Goal: Task Accomplishment & Management: Use online tool/utility

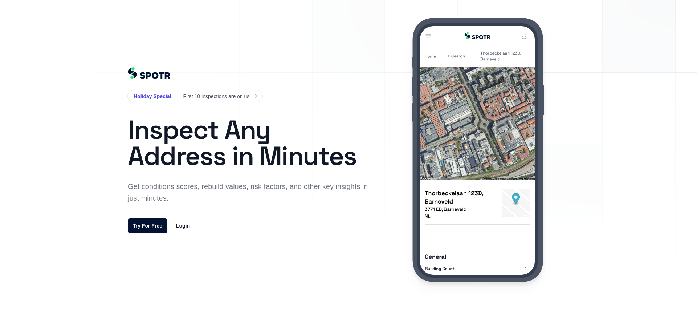
click at [182, 226] on link "Login →" at bounding box center [185, 225] width 19 height 9
drag, startPoint x: 147, startPoint y: 225, endPoint x: 163, endPoint y: 225, distance: 15.3
click at [147, 224] on link "Try For Free" at bounding box center [148, 225] width 40 height 15
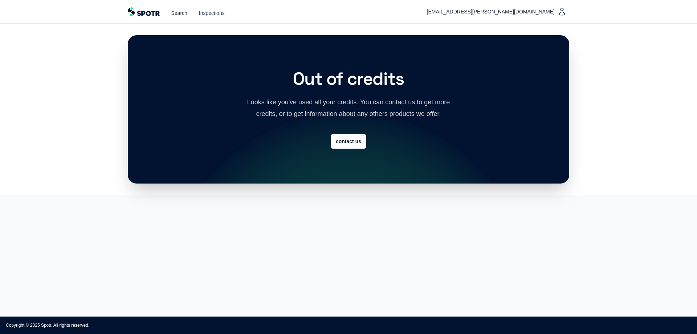
click at [183, 14] on link "Search" at bounding box center [179, 12] width 16 height 7
click at [207, 12] on link "Inspections" at bounding box center [212, 12] width 26 height 7
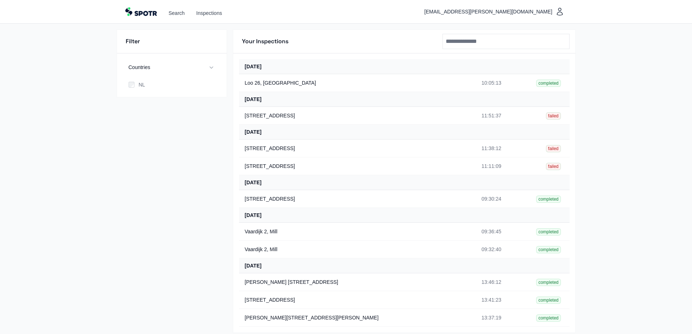
click at [139, 9] on img "Top" at bounding box center [141, 11] width 32 height 9
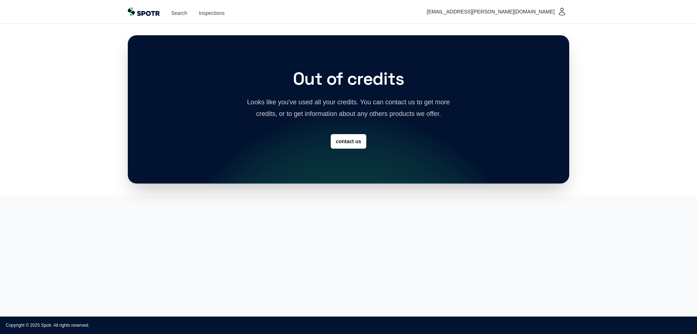
click at [141, 12] on img "Top" at bounding box center [144, 11] width 32 height 9
click at [351, 141] on link "contact us" at bounding box center [349, 141] width 36 height 15
click at [346, 140] on link "contact us" at bounding box center [349, 141] width 36 height 15
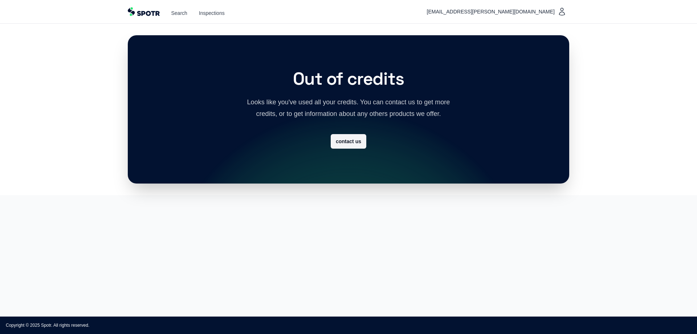
click at [346, 140] on link "contact us" at bounding box center [349, 141] width 36 height 15
click at [212, 16] on link "Inspections" at bounding box center [212, 12] width 26 height 7
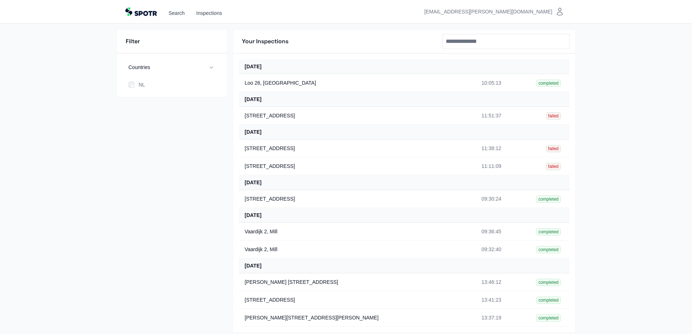
click at [547, 8] on span "[EMAIL_ADDRESS][PERSON_NAME][DOMAIN_NAME]" at bounding box center [489, 11] width 131 height 9
click at [140, 9] on img "Top" at bounding box center [141, 11] width 32 height 9
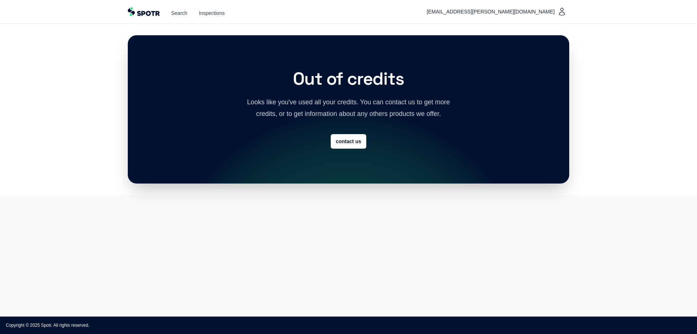
drag, startPoint x: 71, startPoint y: 123, endPoint x: 66, endPoint y: 125, distance: 5.1
click at [71, 123] on div "Out of credits Looks like you've used all your credits. You can contact us to g…" at bounding box center [348, 109] width 697 height 171
click at [541, 4] on div "[EMAIL_ADDRESS][PERSON_NAME][DOMAIN_NAME]" at bounding box center [496, 11] width 145 height 15
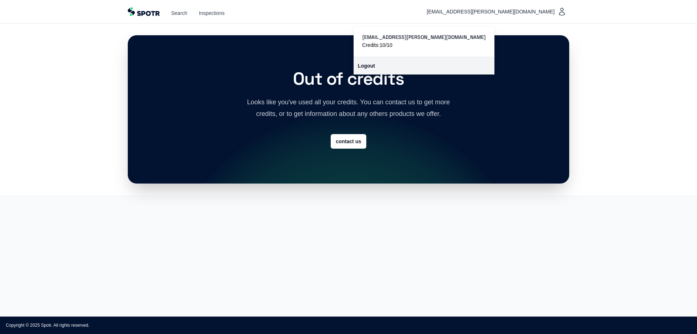
click at [457, 72] on link "Logout" at bounding box center [424, 65] width 141 height 17
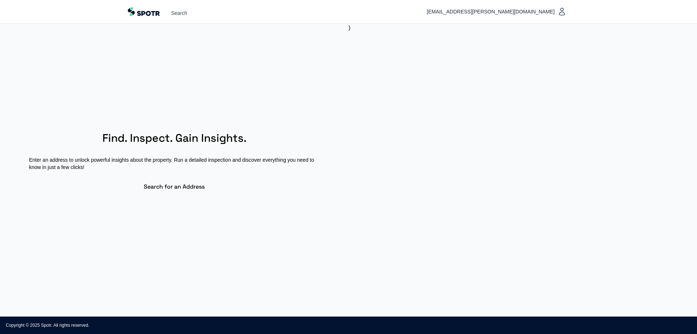
select select "**"
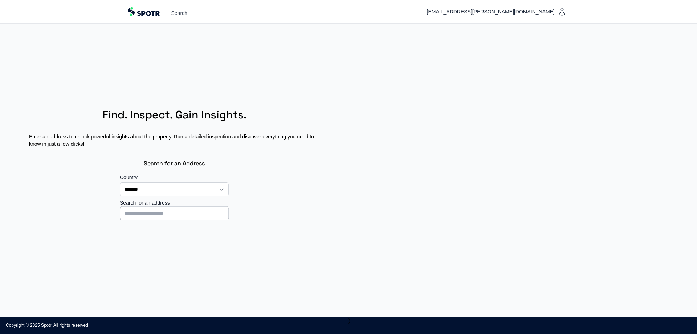
click at [122, 220] on section "**********" at bounding box center [174, 170] width 349 height 293
click at [134, 214] on input at bounding box center [174, 213] width 109 height 14
click at [141, 214] on input at bounding box center [174, 213] width 109 height 14
type input "**********"
click at [175, 232] on p "[STREET_ADDRESS]" at bounding box center [174, 228] width 102 height 7
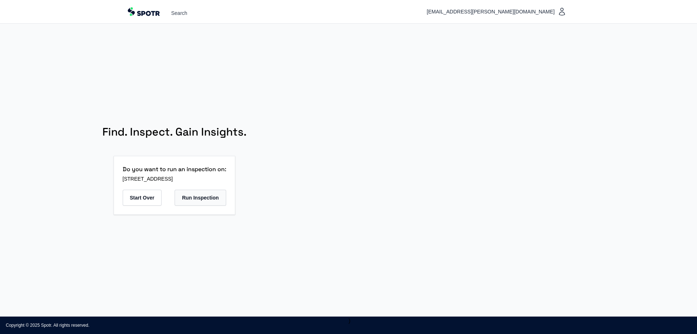
click at [212, 197] on button "Run Inspection" at bounding box center [200, 198] width 51 height 16
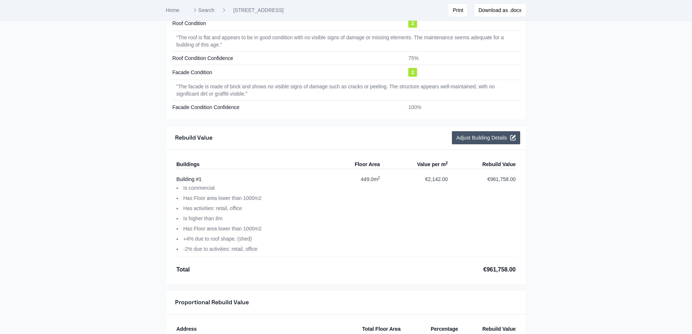
scroll to position [979, 0]
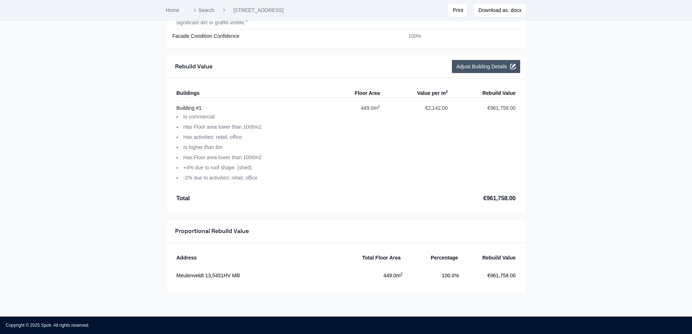
drag, startPoint x: 127, startPoint y: 106, endPoint x: 131, endPoint y: 105, distance: 3.7
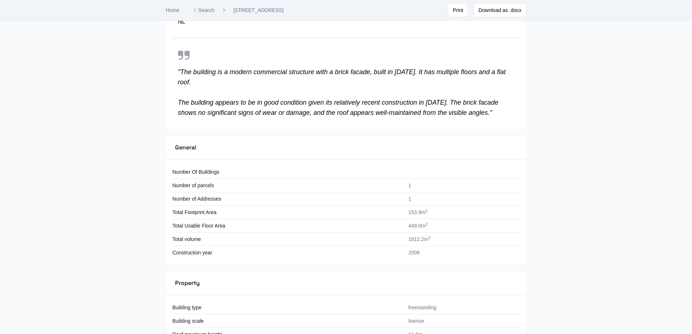
scroll to position [180, 0]
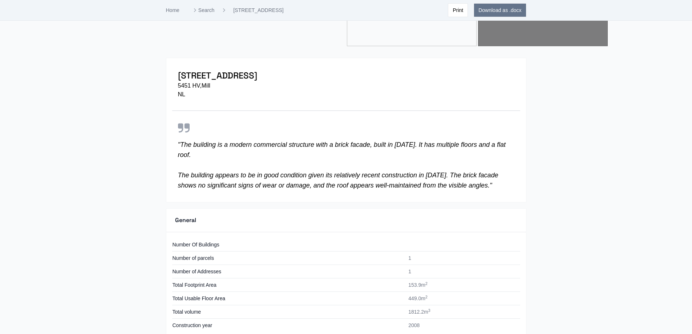
click at [490, 15] on button "Download as .docx" at bounding box center [500, 10] width 52 height 14
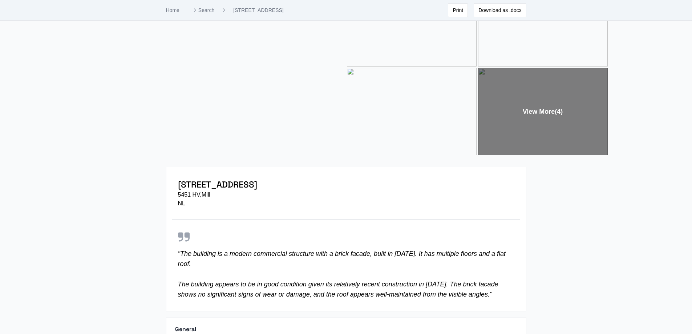
scroll to position [0, 0]
